Goal: Task Accomplishment & Management: Complete application form

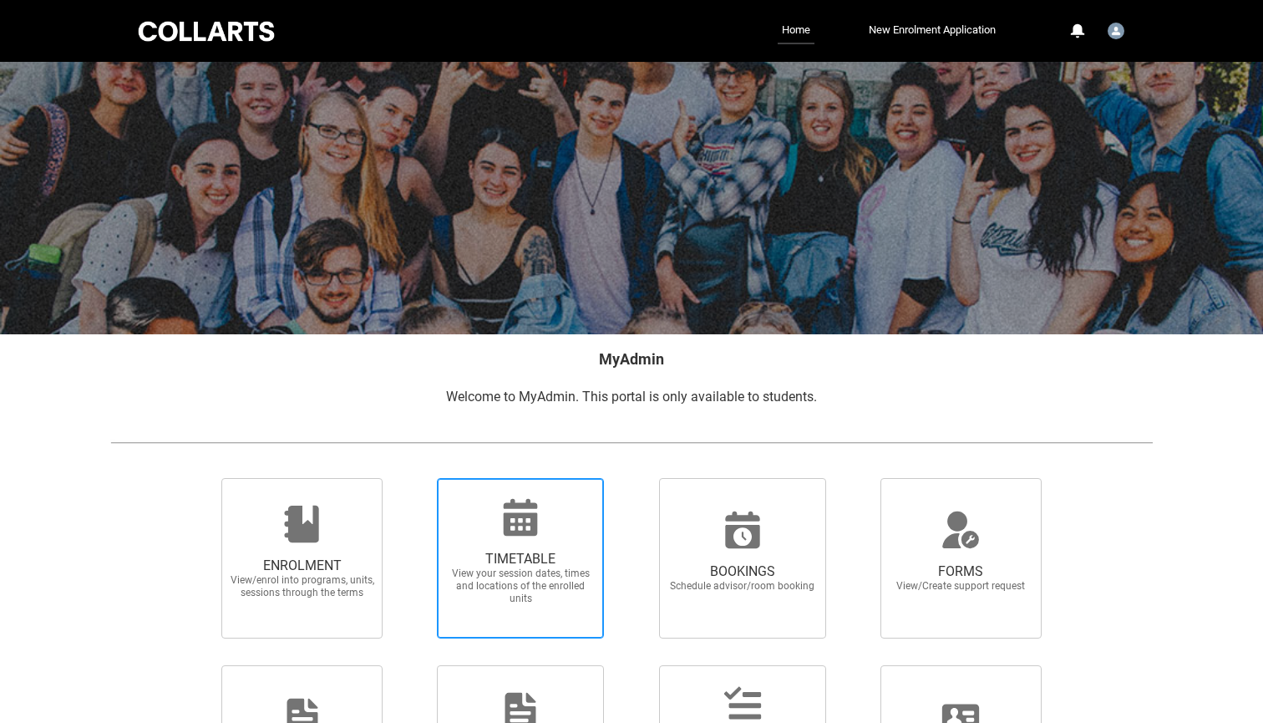
click at [526, 530] on icon at bounding box center [520, 517] width 40 height 40
click at [416, 478] on input "TIMETABLE View your session dates, times and locations of the enrolled units" at bounding box center [415, 477] width 1 height 1
radio input "true"
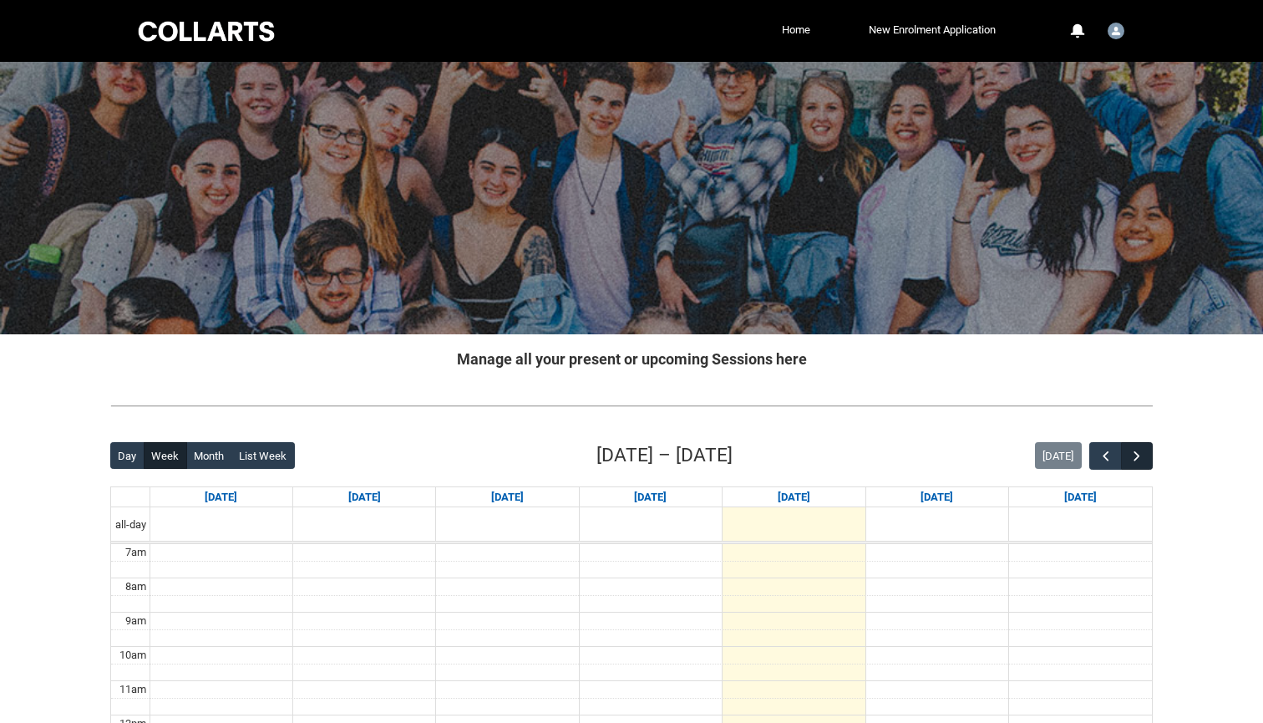
click at [1141, 454] on span "button" at bounding box center [1137, 456] width 17 height 17
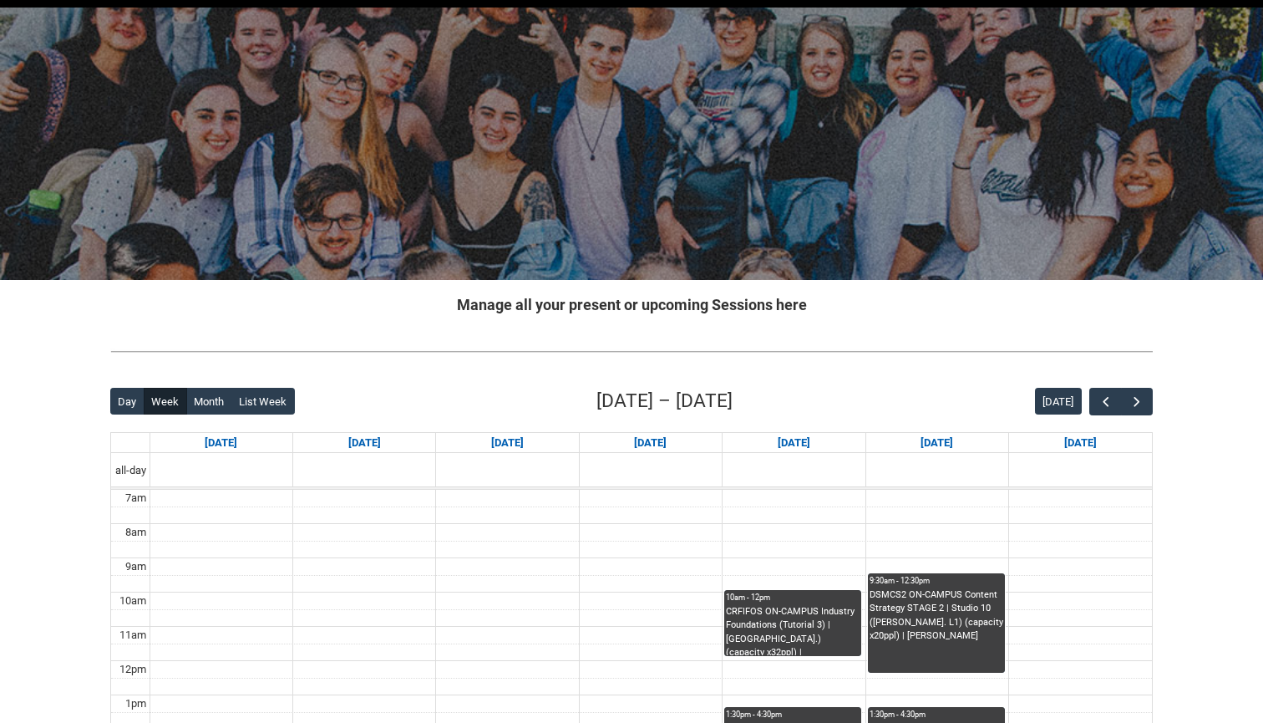
scroll to position [31, 0]
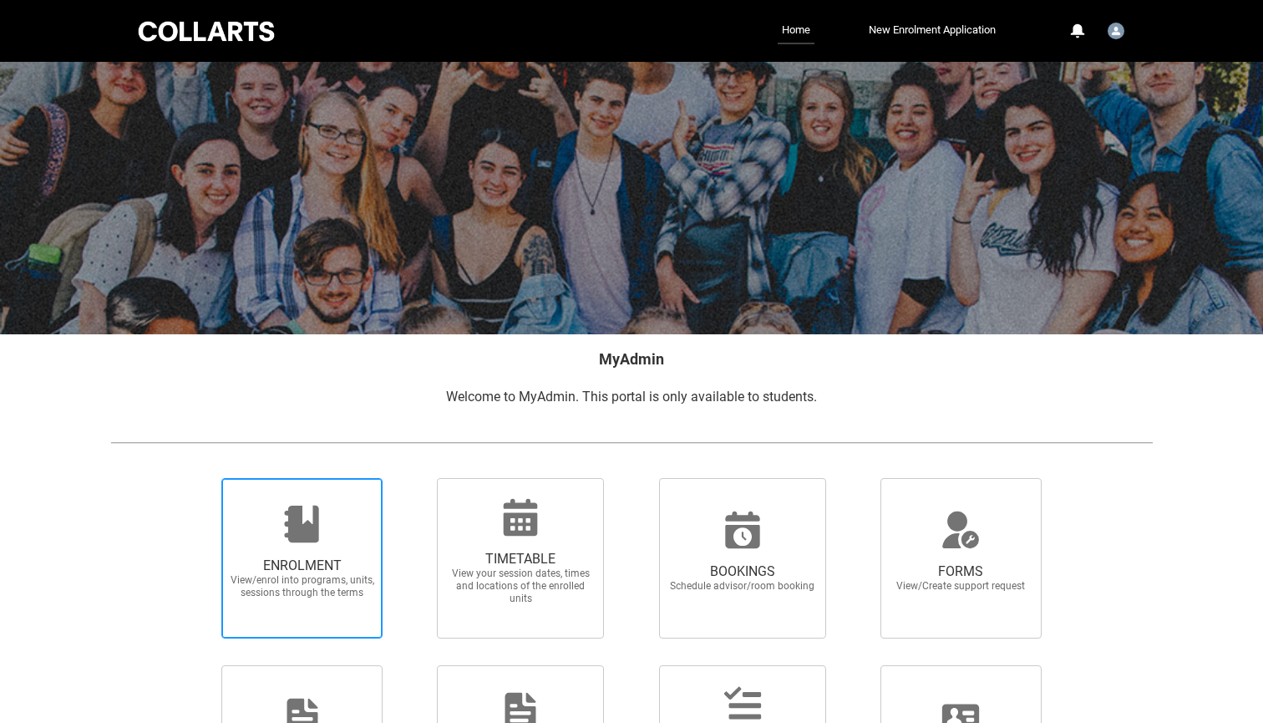
click at [317, 520] on icon at bounding box center [301, 523] width 34 height 37
click at [201, 478] on input "ENROLMENT View/enrol into programs, units, sessions through the terms" at bounding box center [200, 477] width 1 height 1
radio input "true"
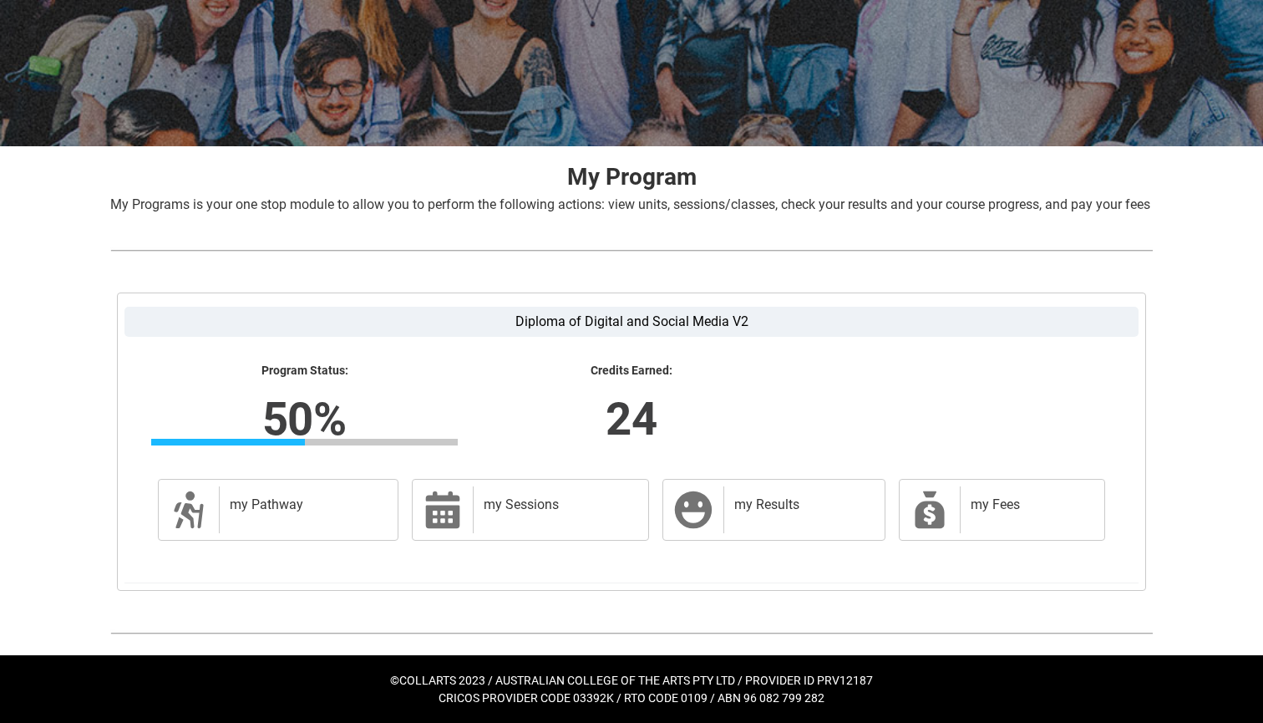
scroll to position [207, 0]
click at [316, 517] on div "my Pathway" at bounding box center [305, 509] width 172 height 47
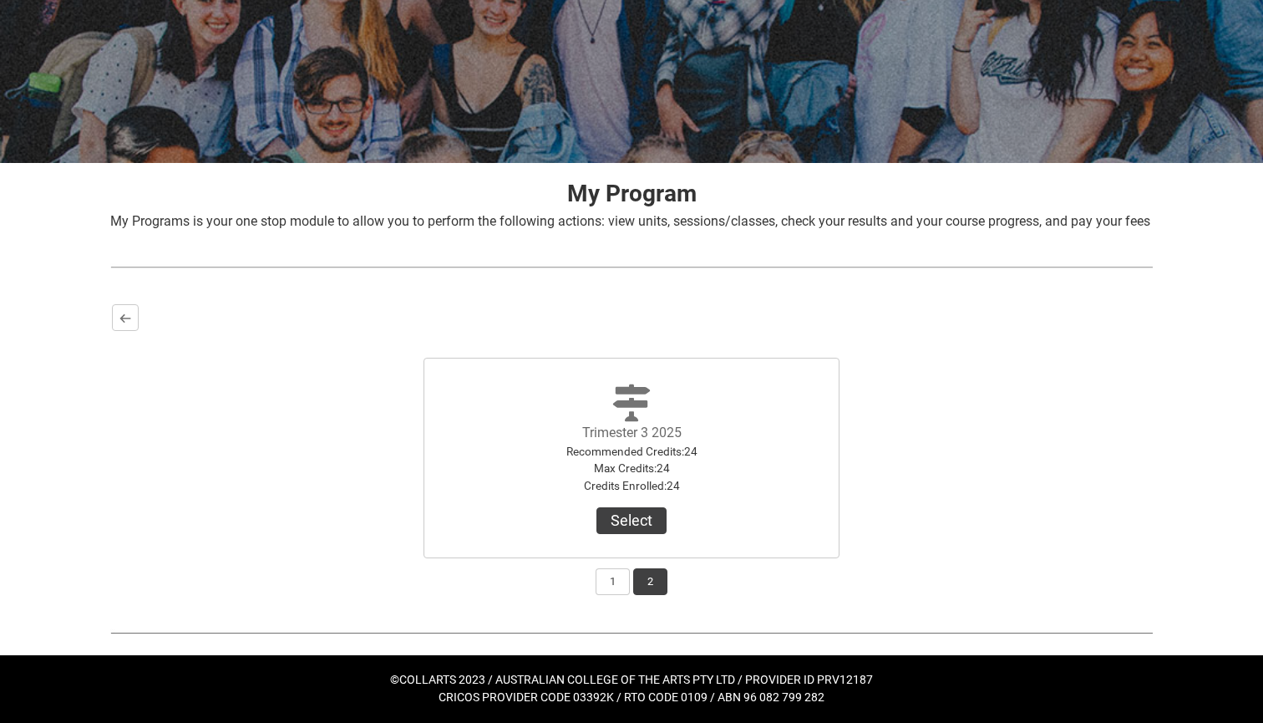
scroll to position [190, 0]
click at [631, 525] on button "Select" at bounding box center [631, 520] width 70 height 27
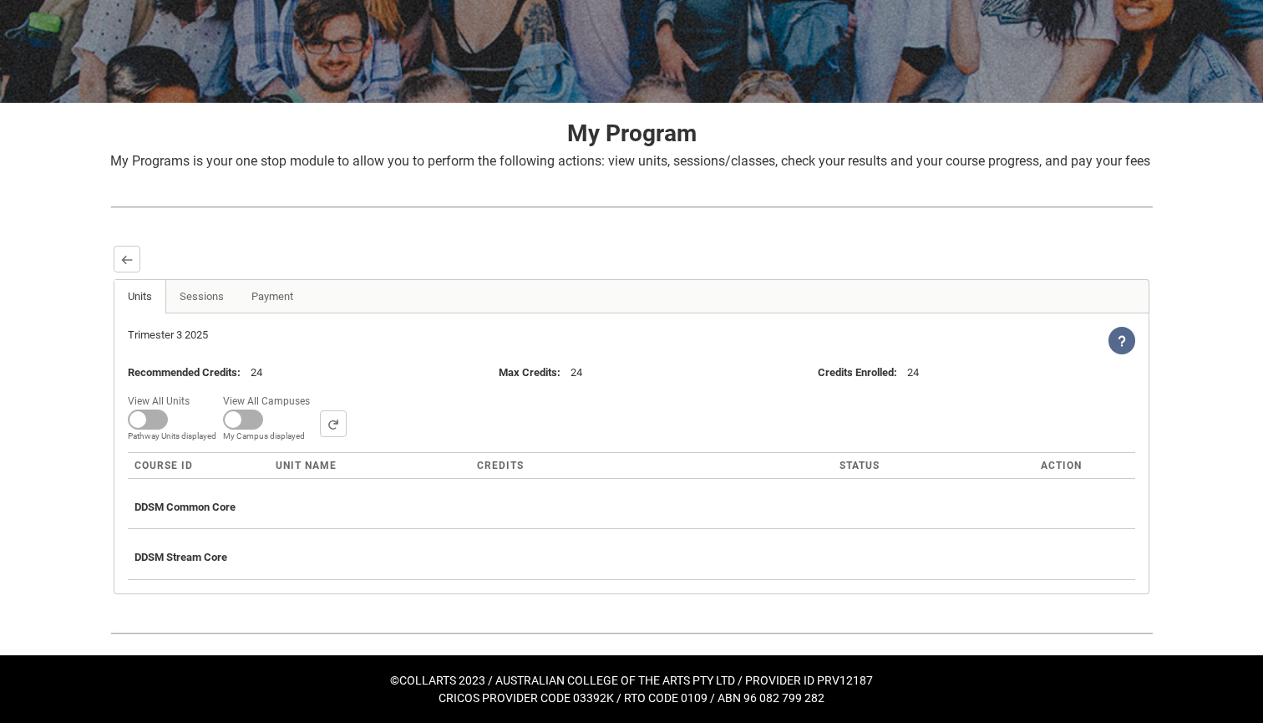
scroll to position [249, 0]
click at [210, 305] on link "Sessions" at bounding box center [201, 296] width 73 height 33
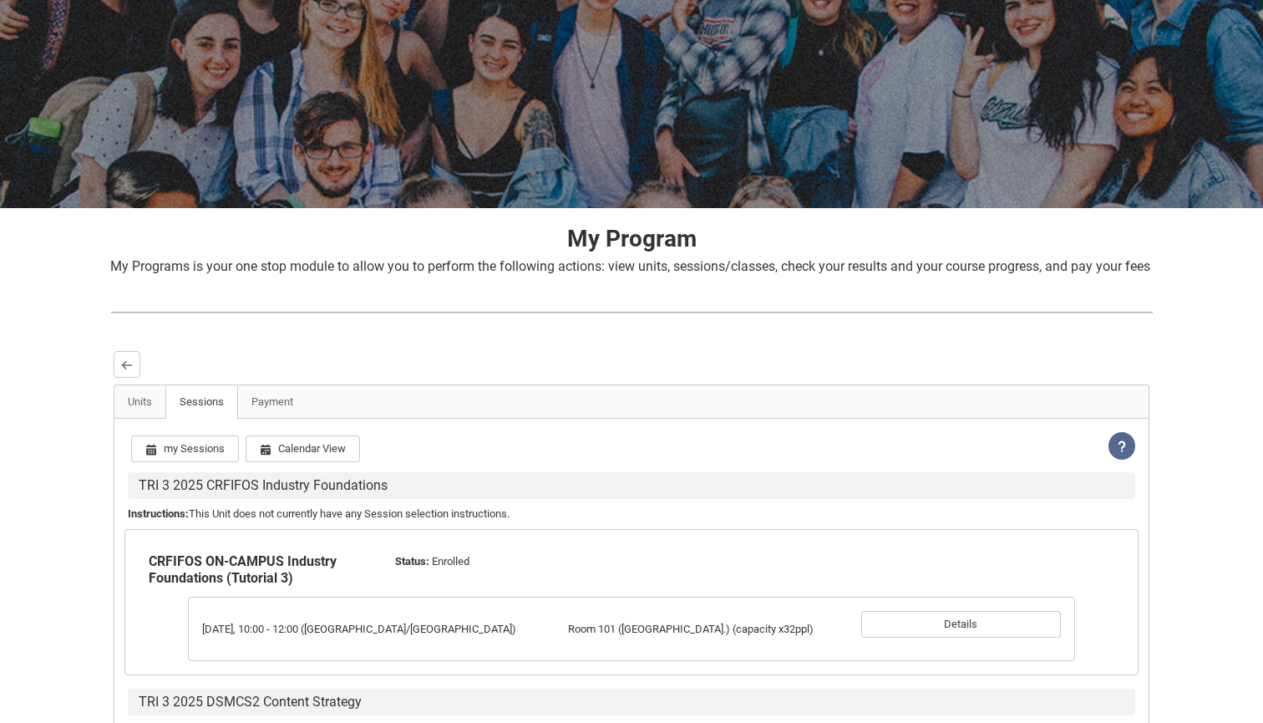
scroll to position [122, 0]
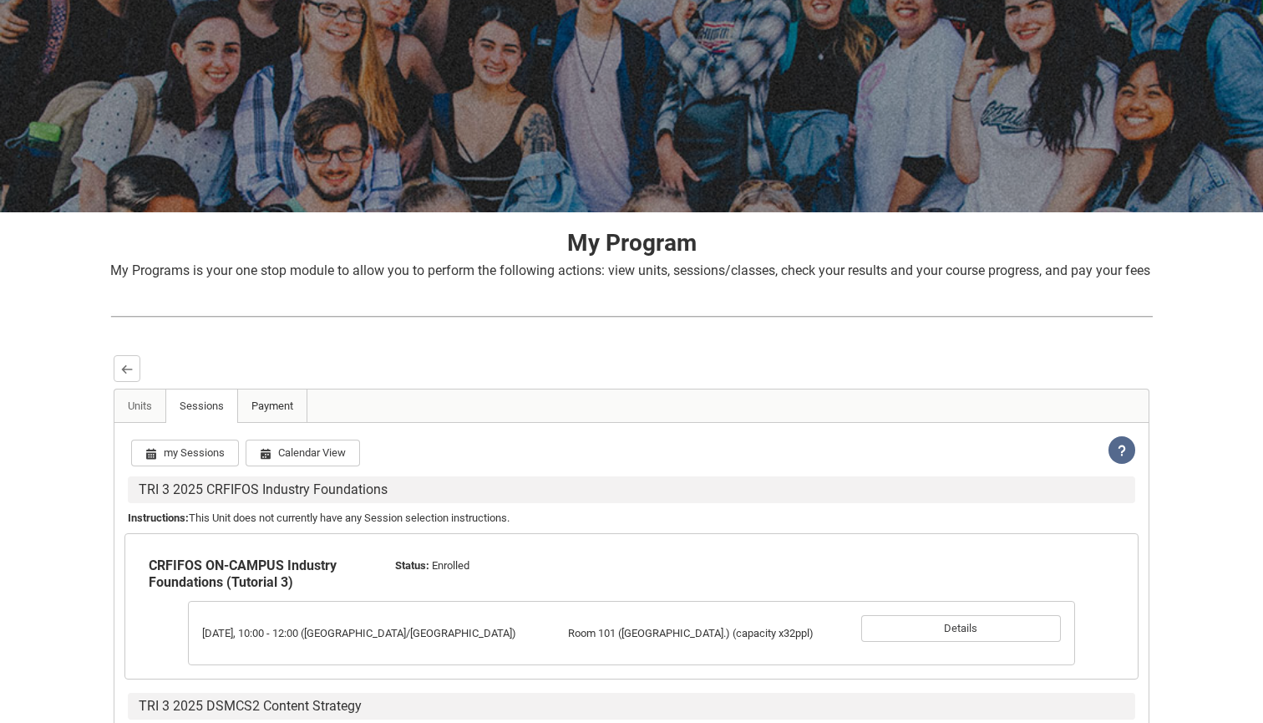
click at [272, 423] on link "Payment" at bounding box center [272, 405] width 70 height 33
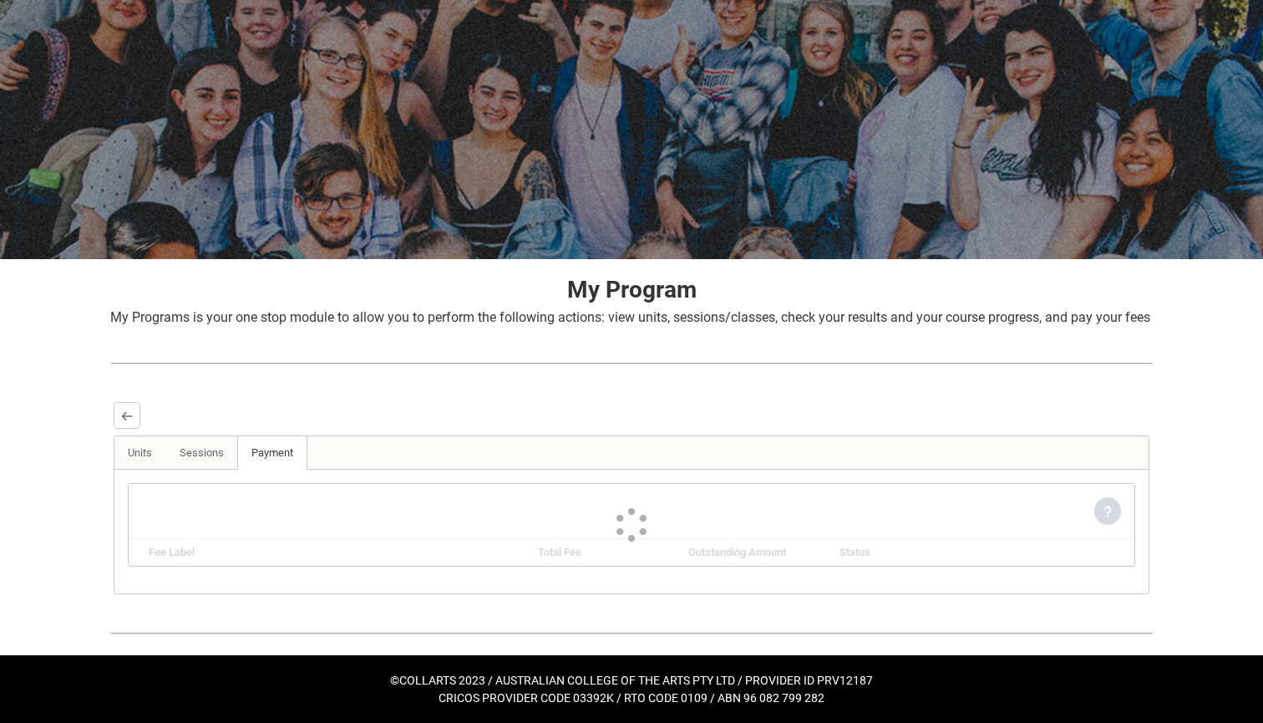
scroll to position [94, 0]
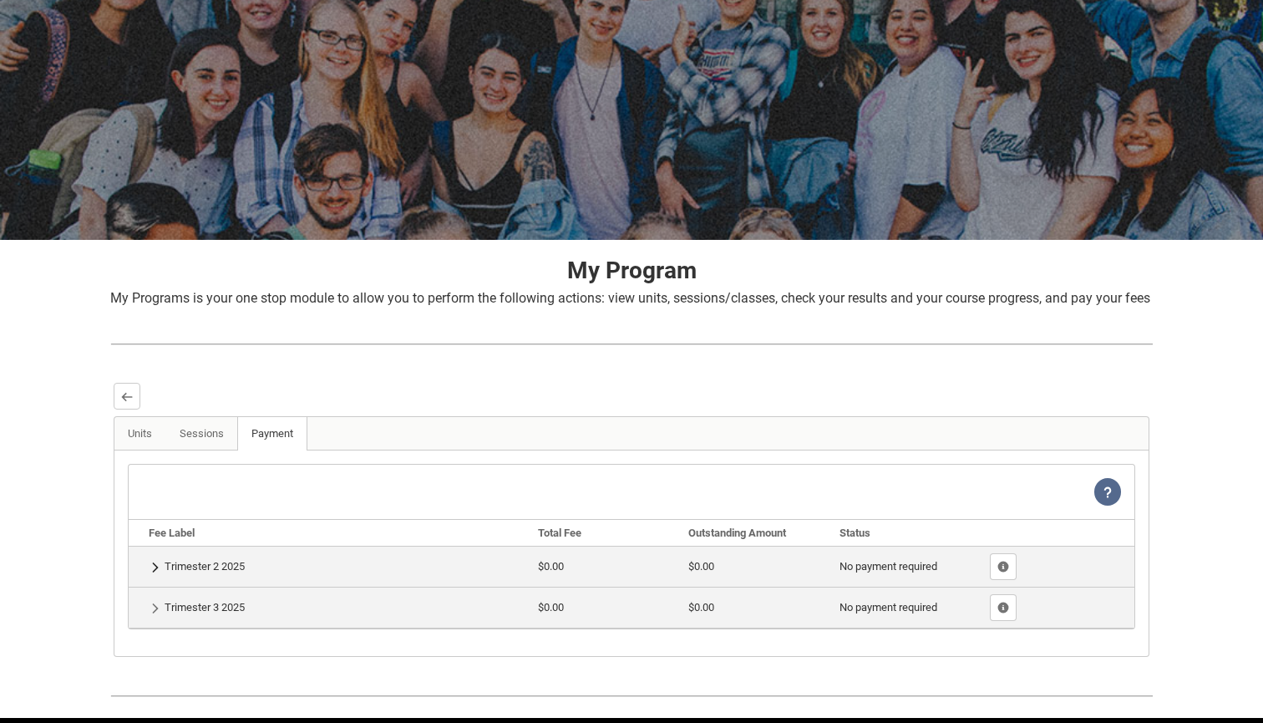
click at [156, 573] on lightning-primitive-icon "button" at bounding box center [156, 567] width 12 height 13
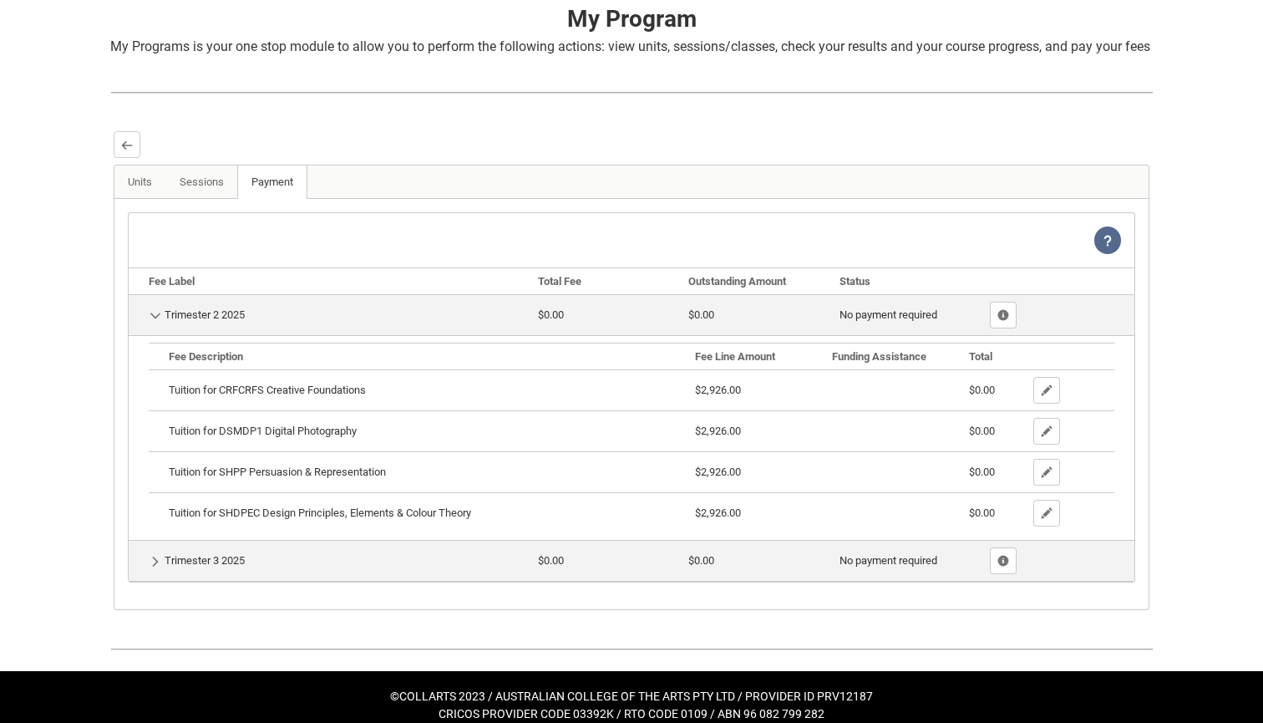
scroll to position [351, 0]
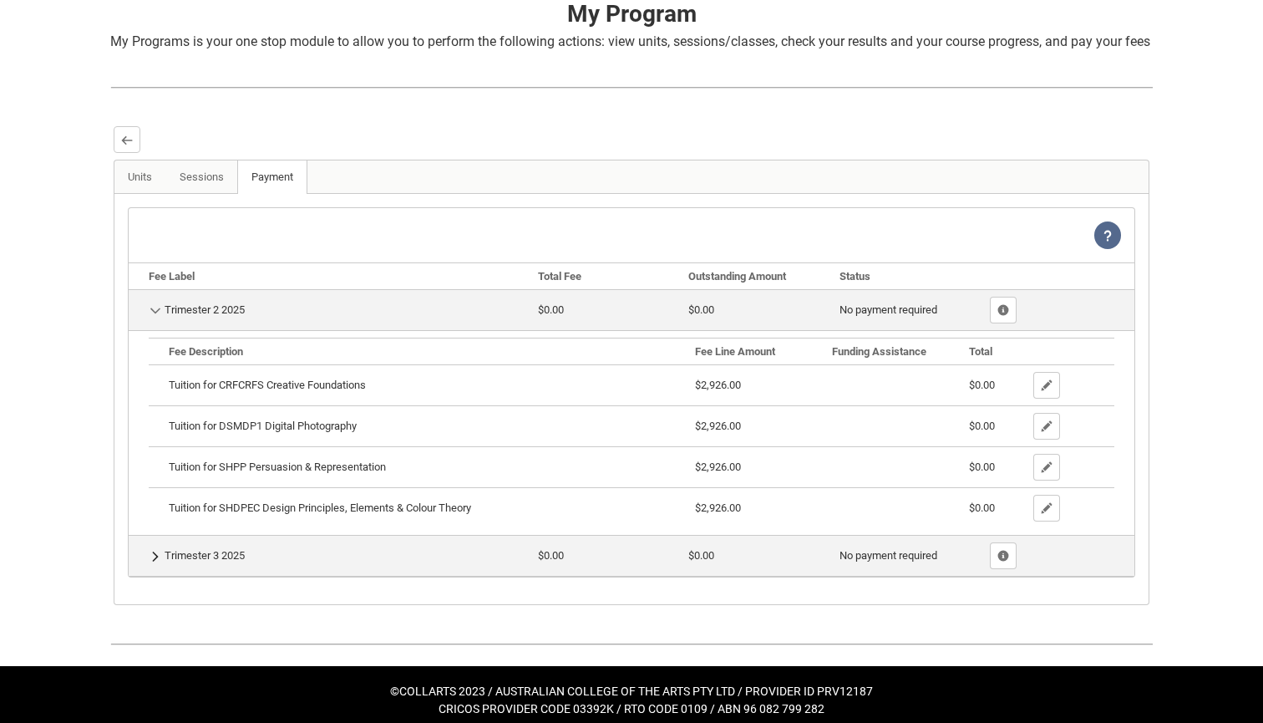
click at [154, 563] on button "Show Details" at bounding box center [155, 556] width 13 height 14
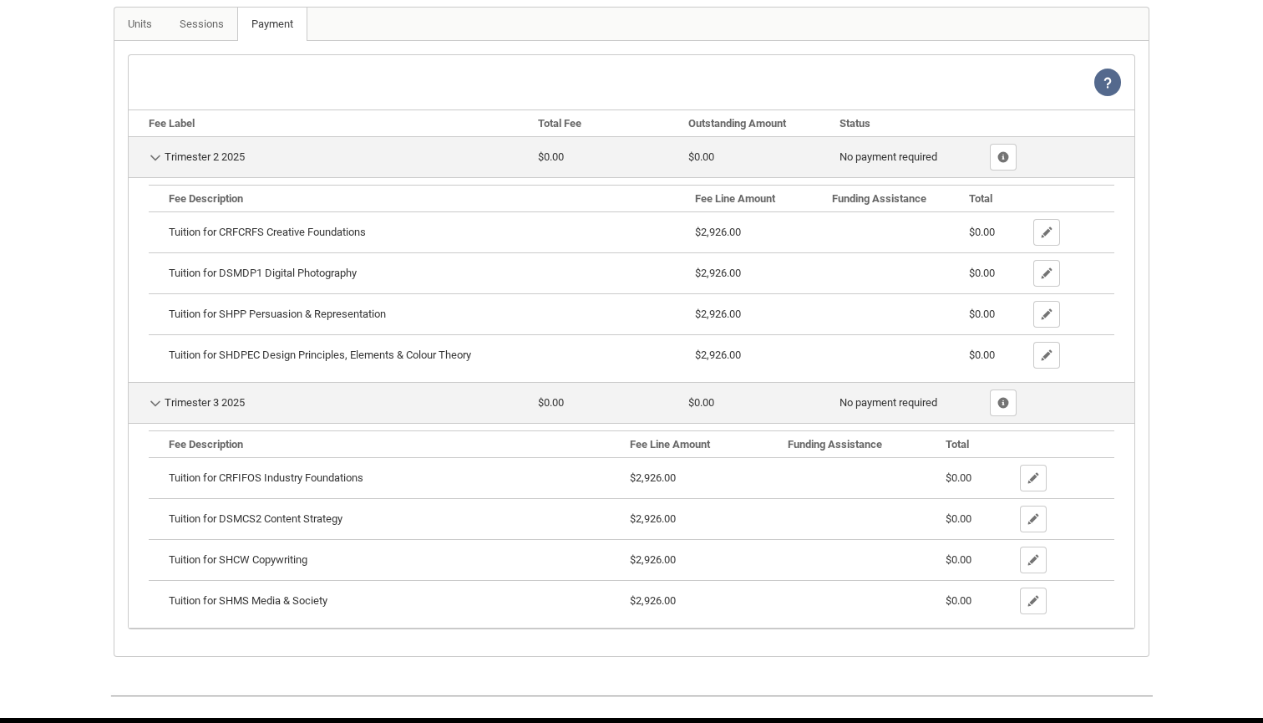
scroll to position [517, 0]
